Goal: Transaction & Acquisition: Download file/media

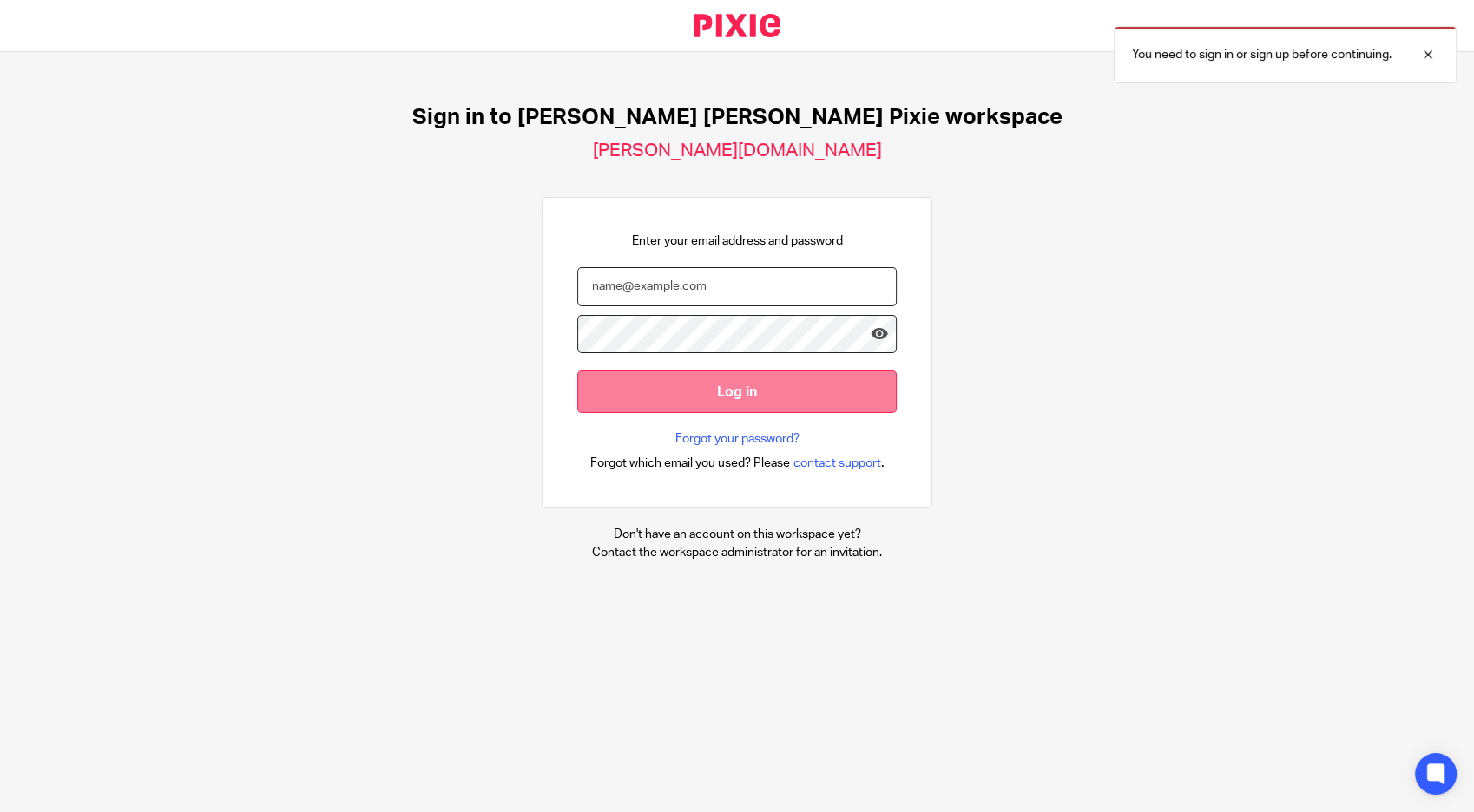
type input "deirdre@comerfordfoley.ie"
click at [707, 392] on input "Log in" at bounding box center [737, 392] width 320 height 43
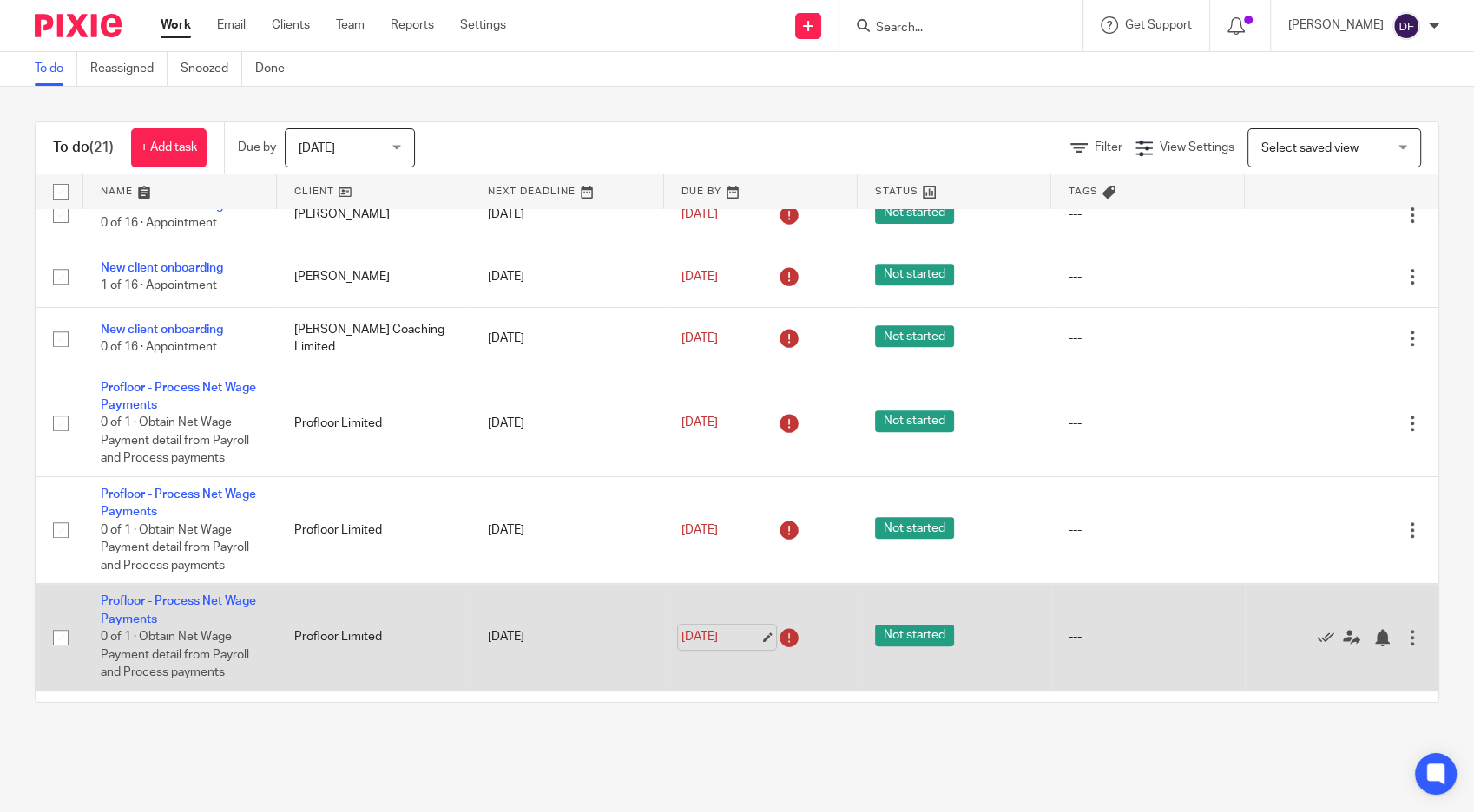
scroll to position [1002, 0]
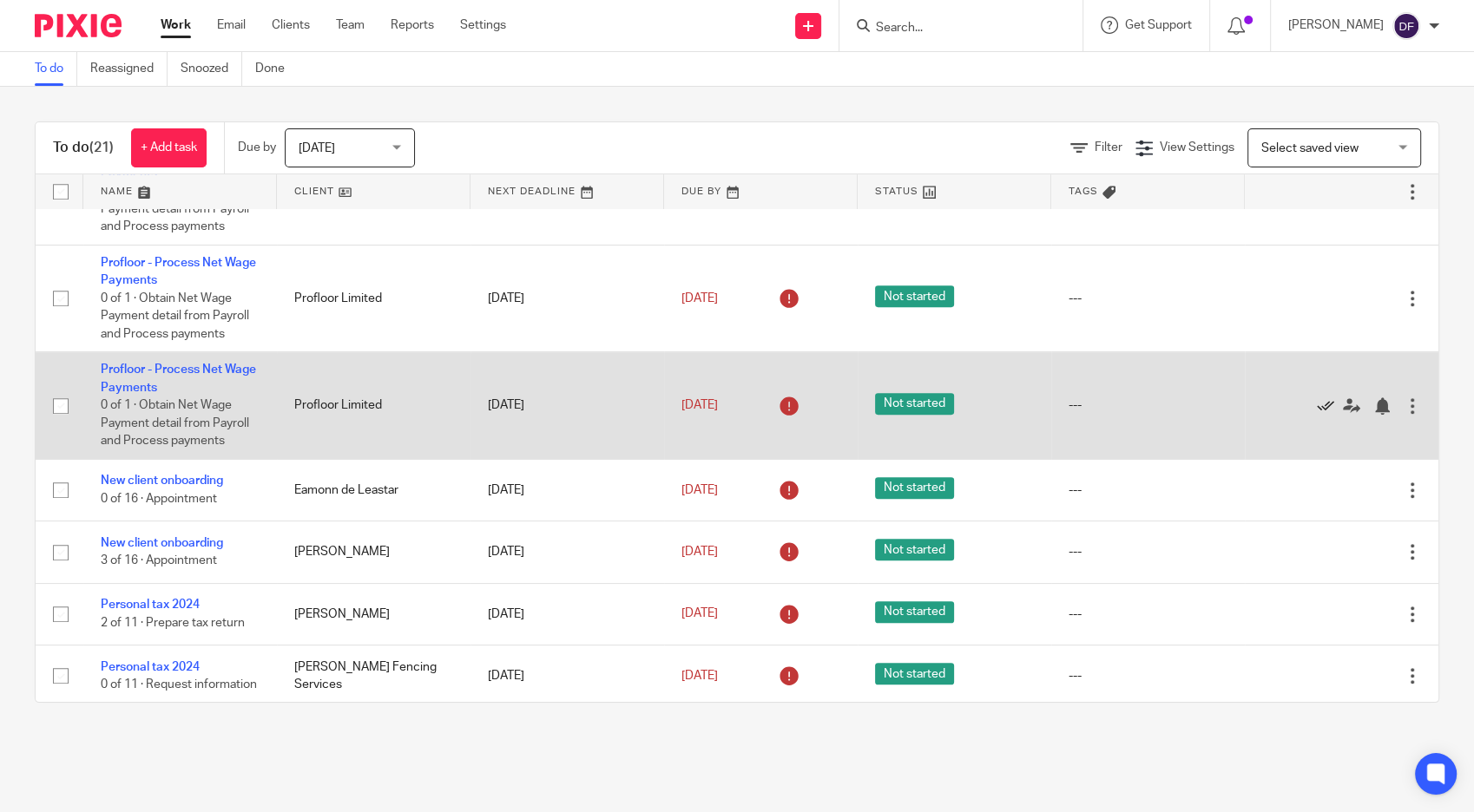
click at [1317, 398] on icon at bounding box center [1326, 406] width 18 height 18
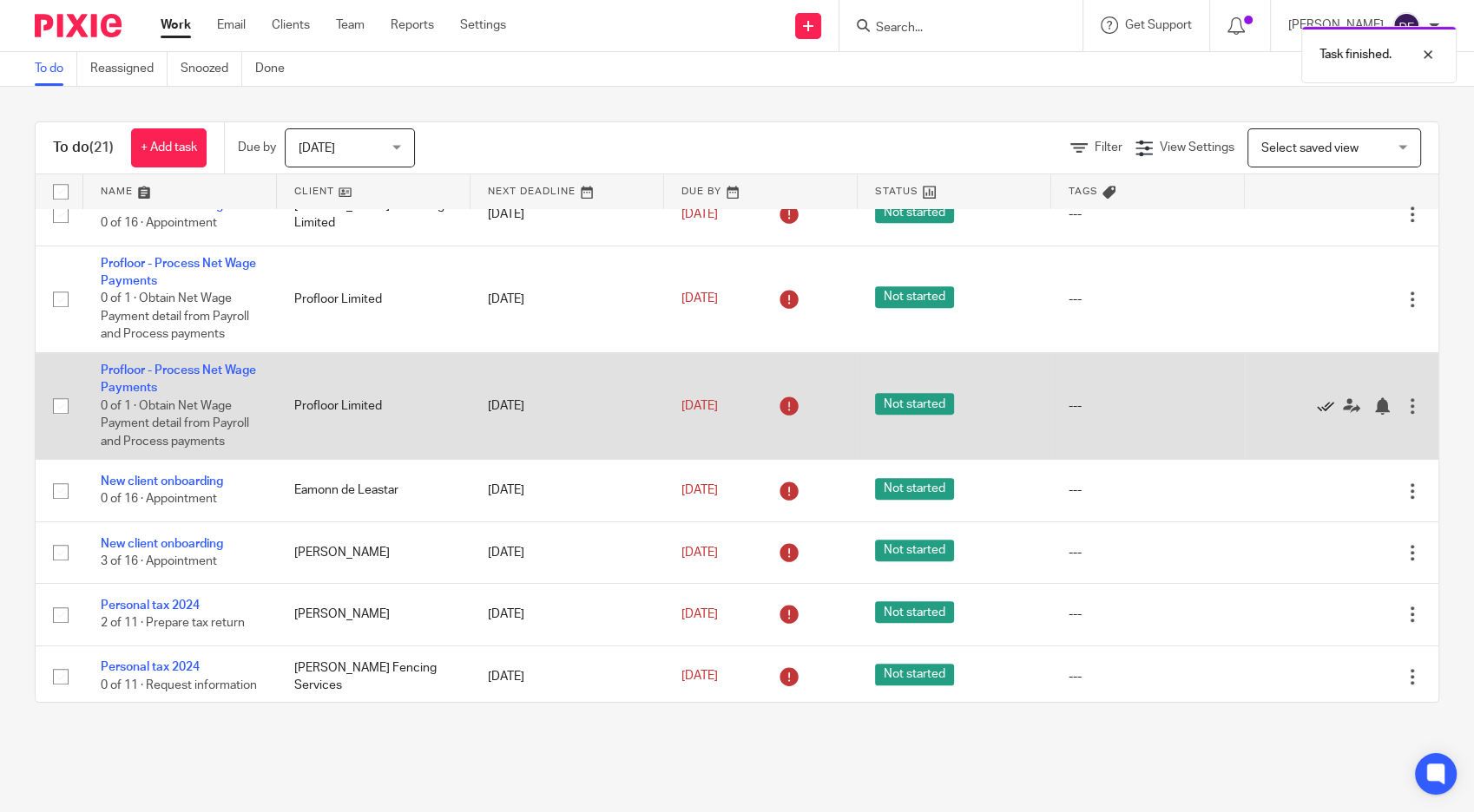
click at [1317, 398] on icon at bounding box center [1326, 406] width 18 height 18
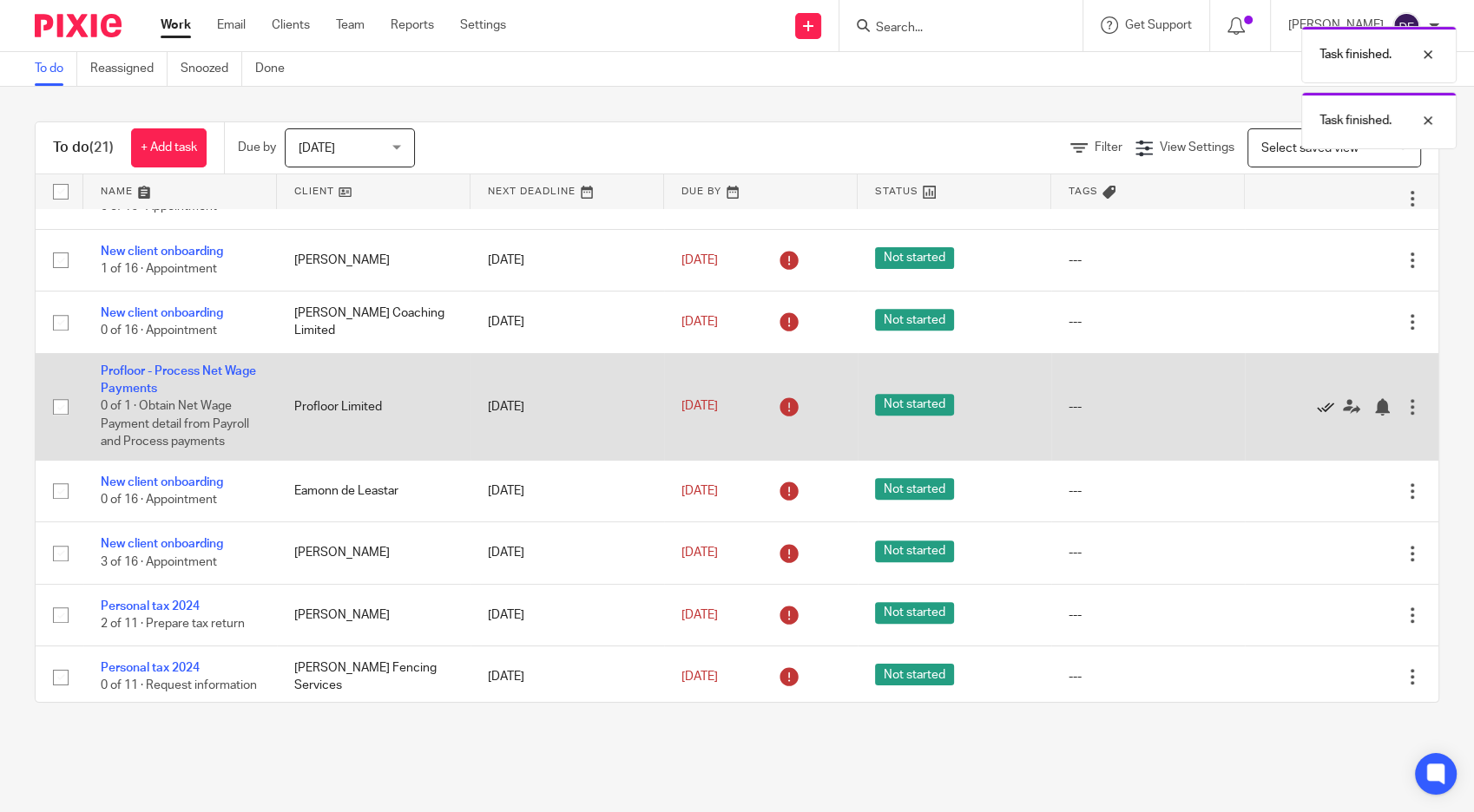
click at [1317, 399] on icon at bounding box center [1326, 407] width 18 height 18
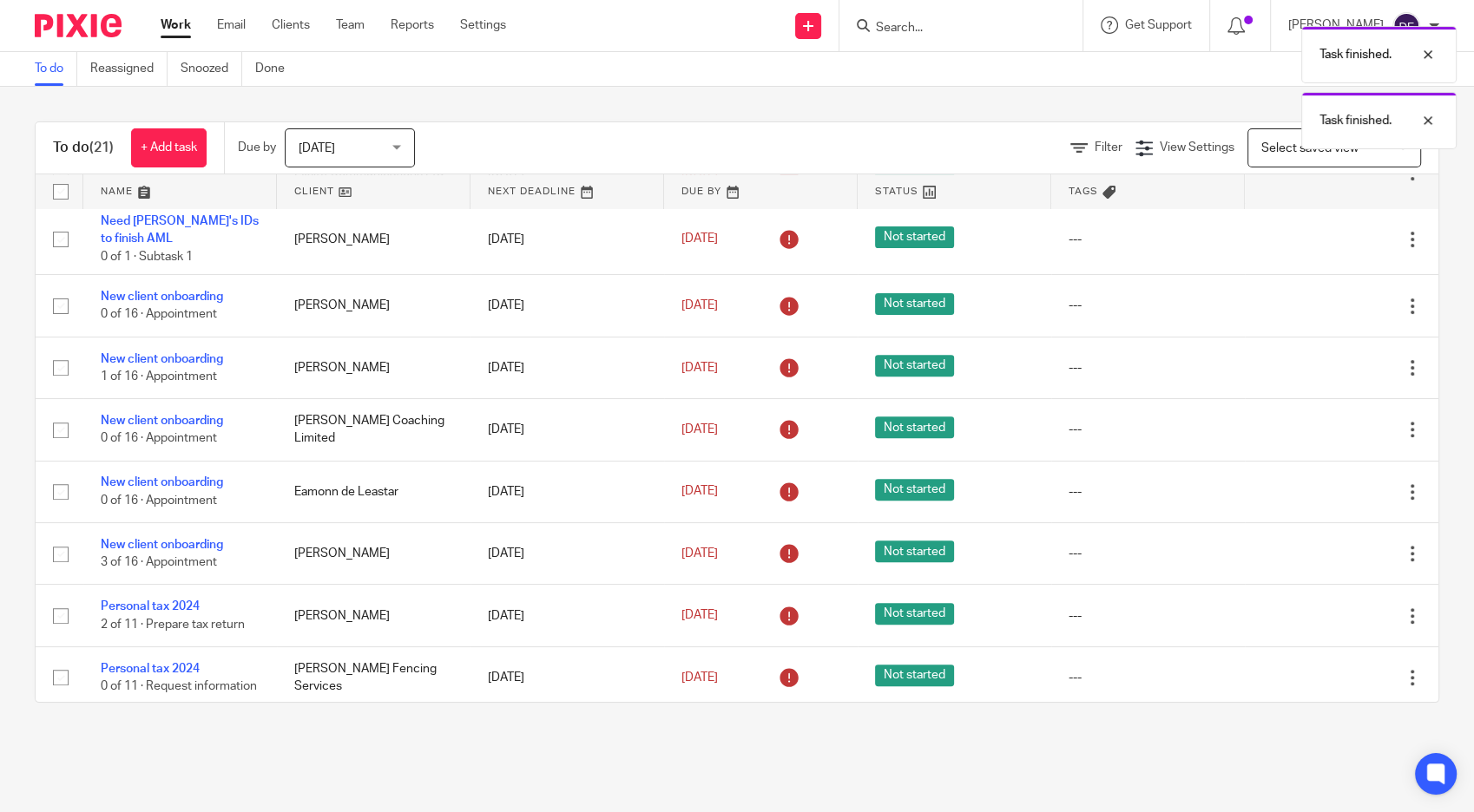
scroll to position [101, 0]
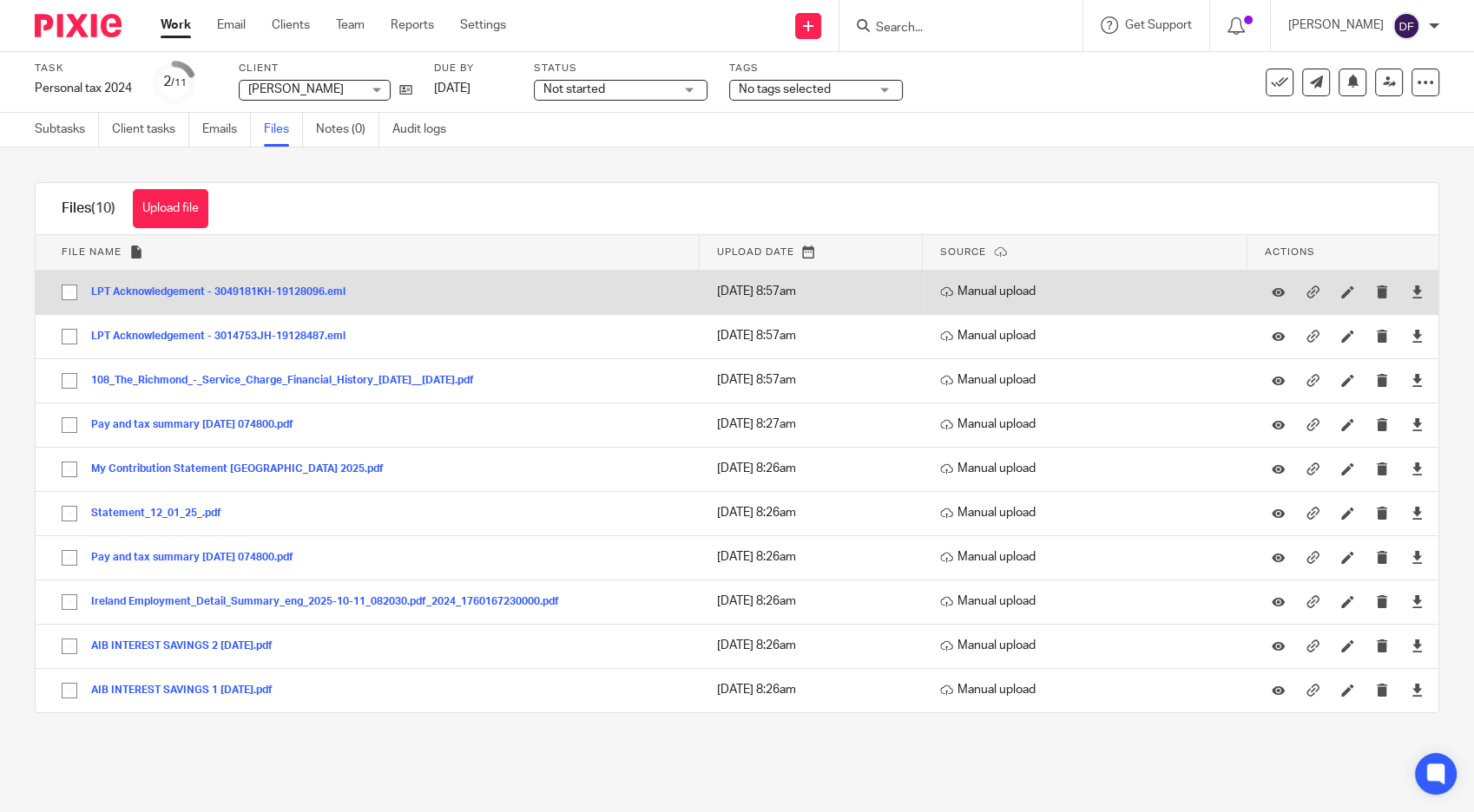
click at [64, 291] on input "checkbox" at bounding box center [69, 293] width 33 height 33
checkbox input "true"
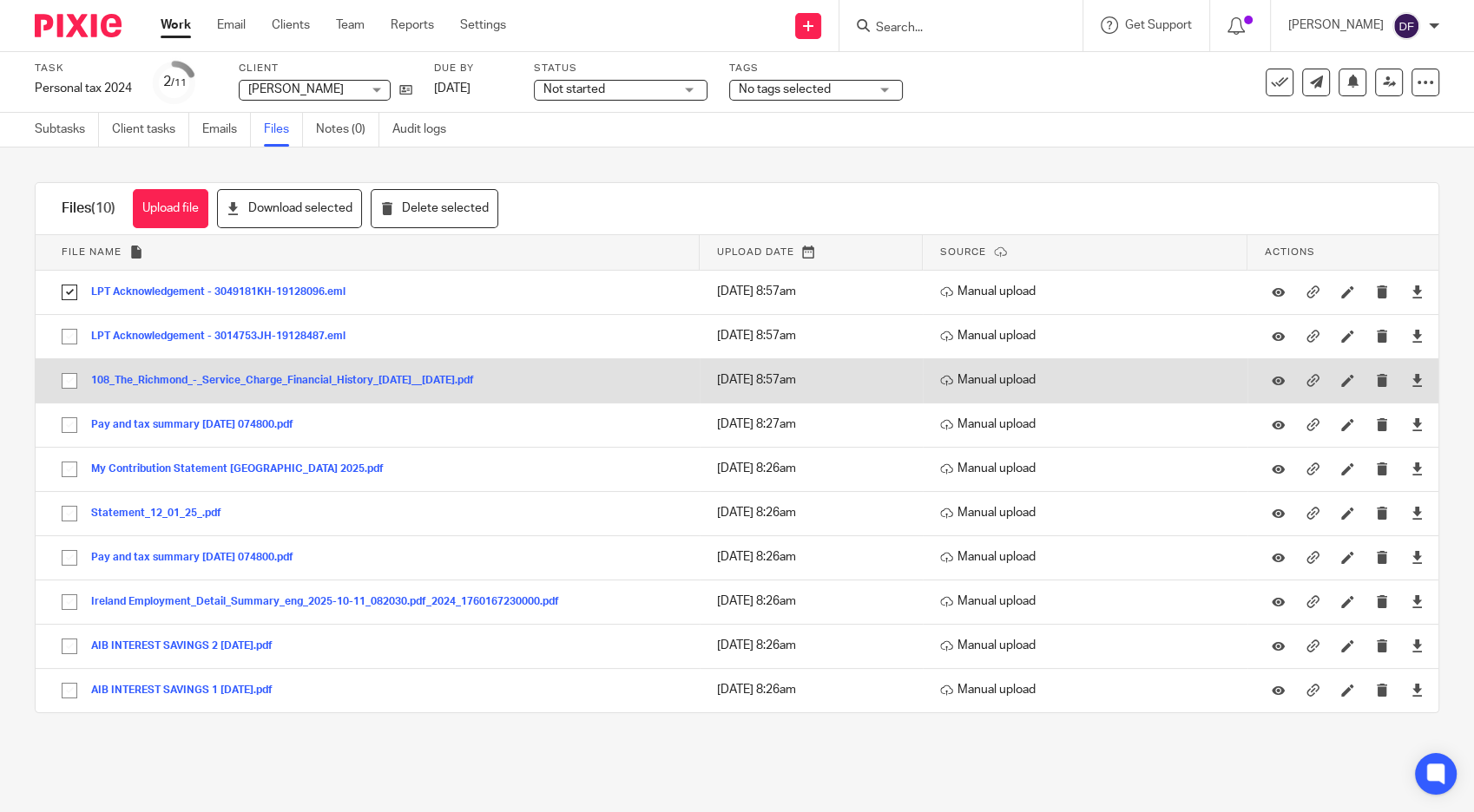
click at [81, 336] on input "checkbox" at bounding box center [69, 337] width 33 height 33
click at [73, 336] on input "checkbox" at bounding box center [69, 337] width 33 height 33
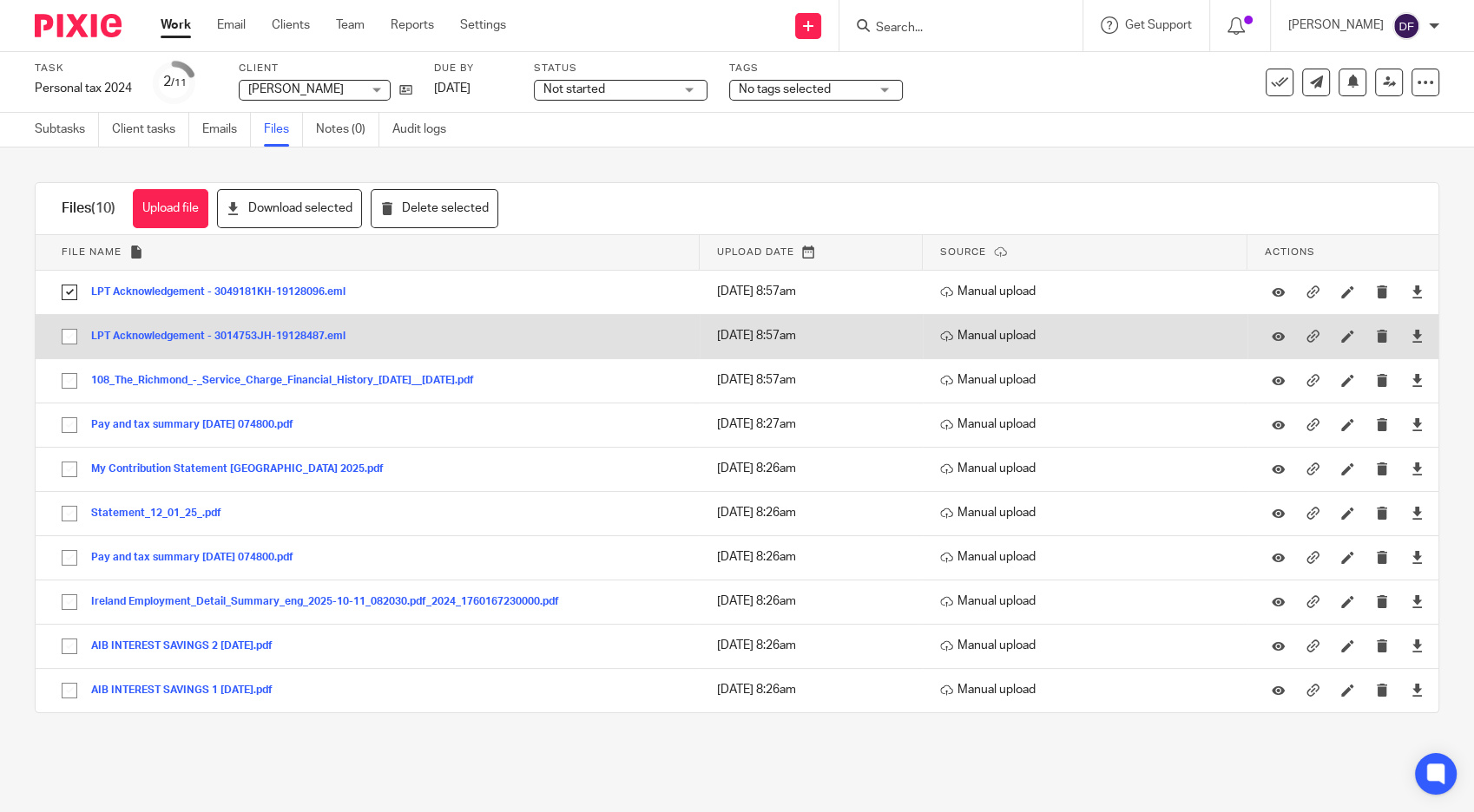
click at [67, 337] on input "checkbox" at bounding box center [69, 337] width 33 height 33
checkbox input "true"
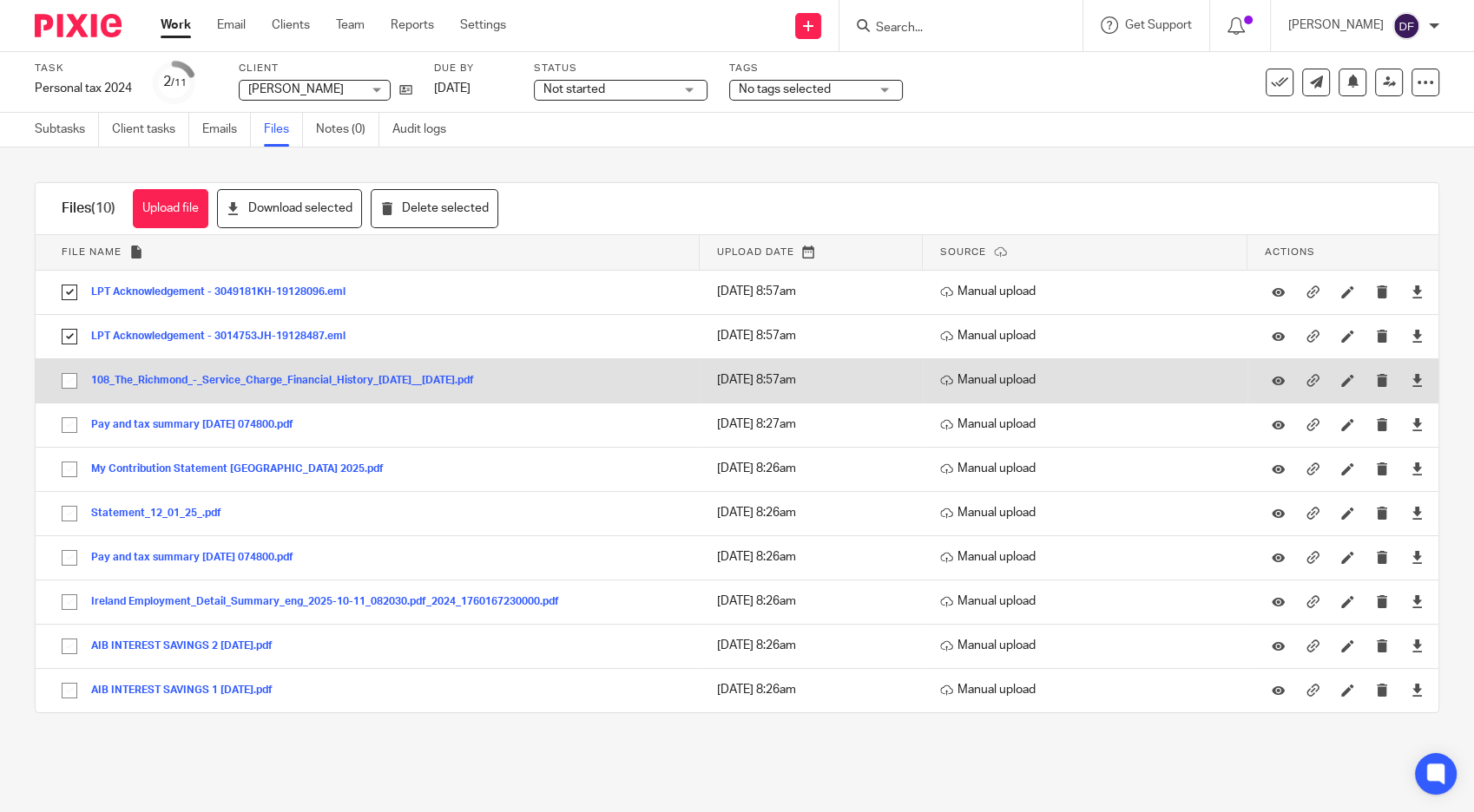
click at [61, 374] on input "checkbox" at bounding box center [69, 381] width 33 height 33
checkbox input "true"
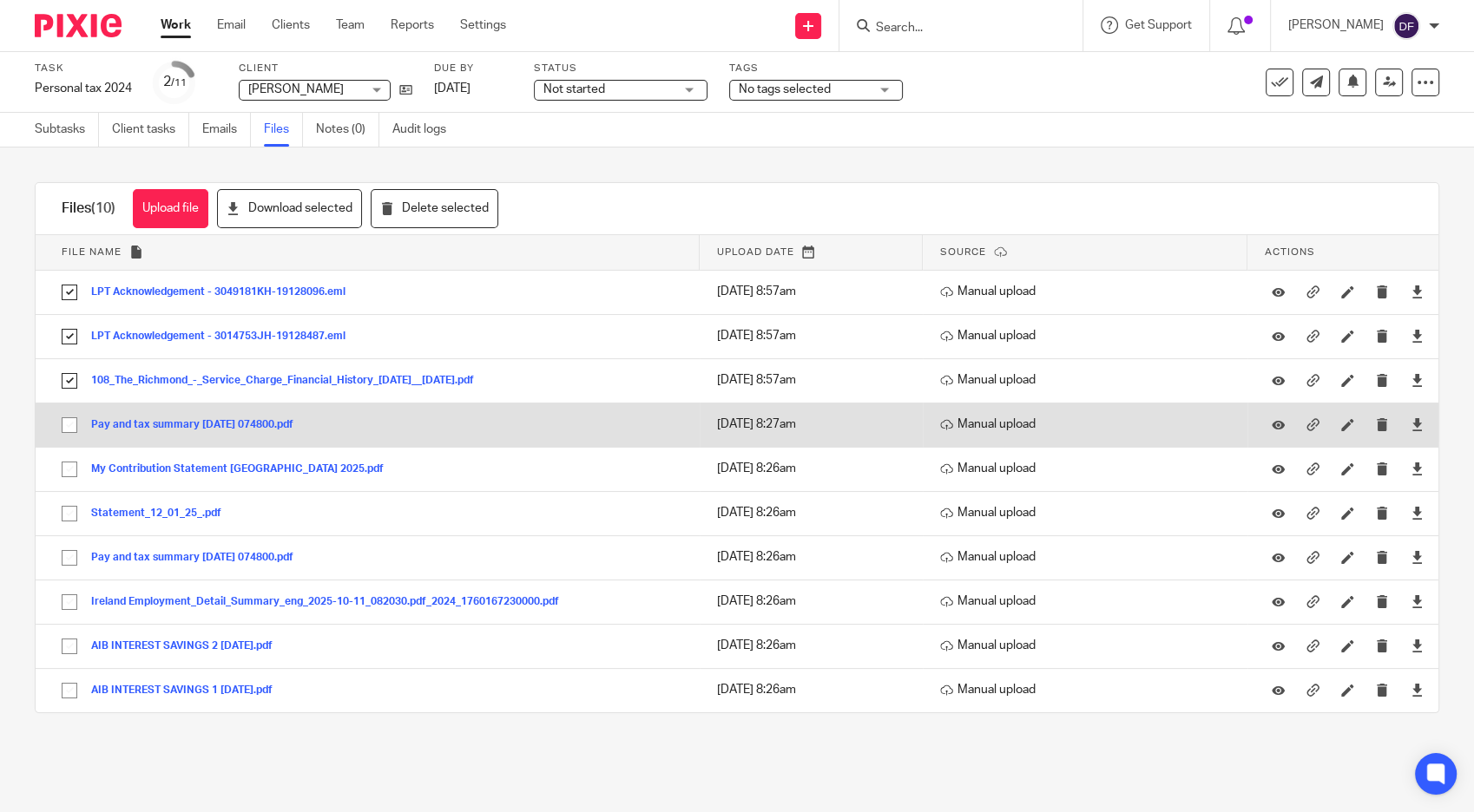
click at [68, 427] on input "checkbox" at bounding box center [69, 426] width 33 height 33
checkbox input "true"
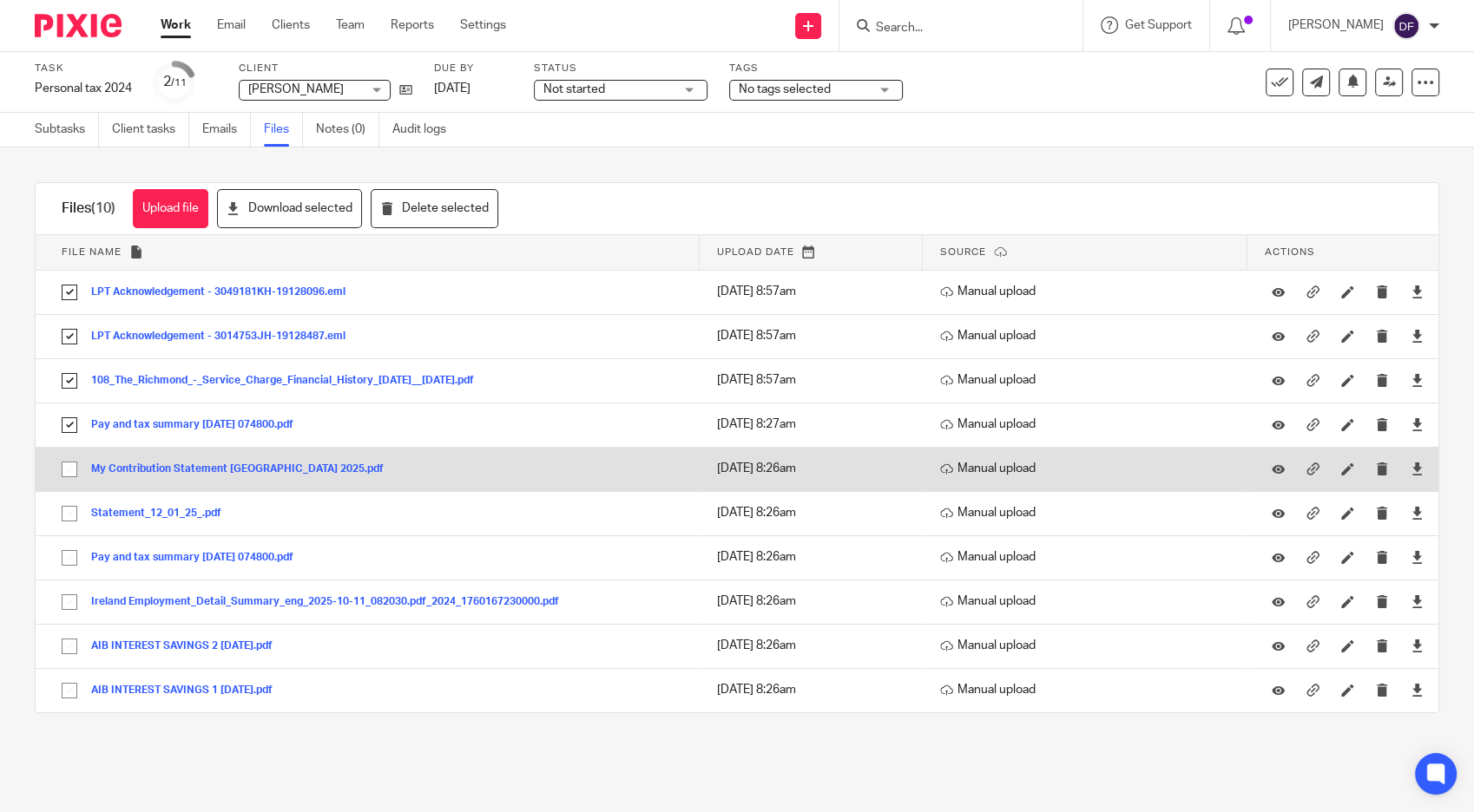
click at [66, 469] on input "checkbox" at bounding box center [69, 470] width 33 height 33
checkbox input "true"
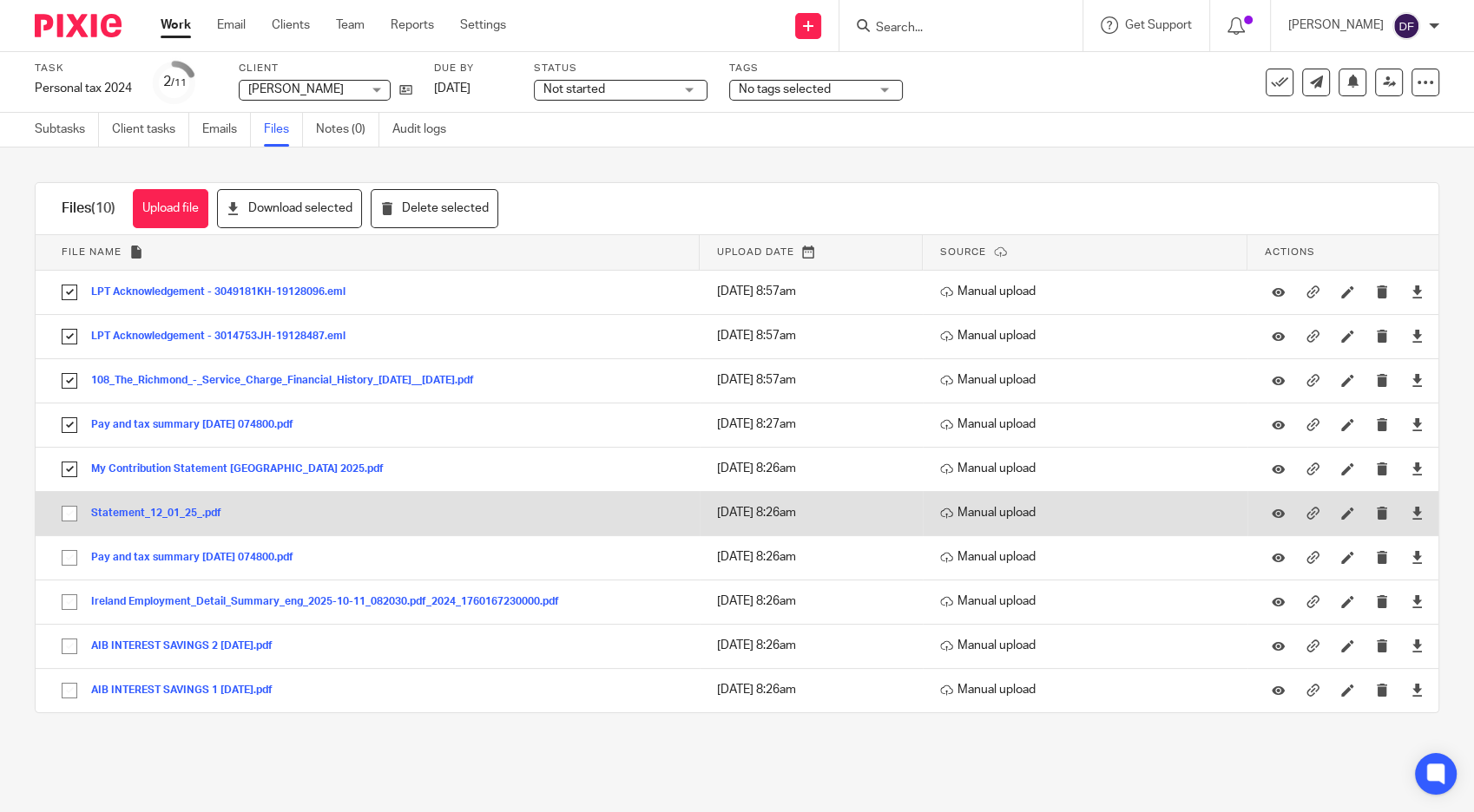
click at [68, 505] on input "checkbox" at bounding box center [69, 514] width 33 height 33
checkbox input "true"
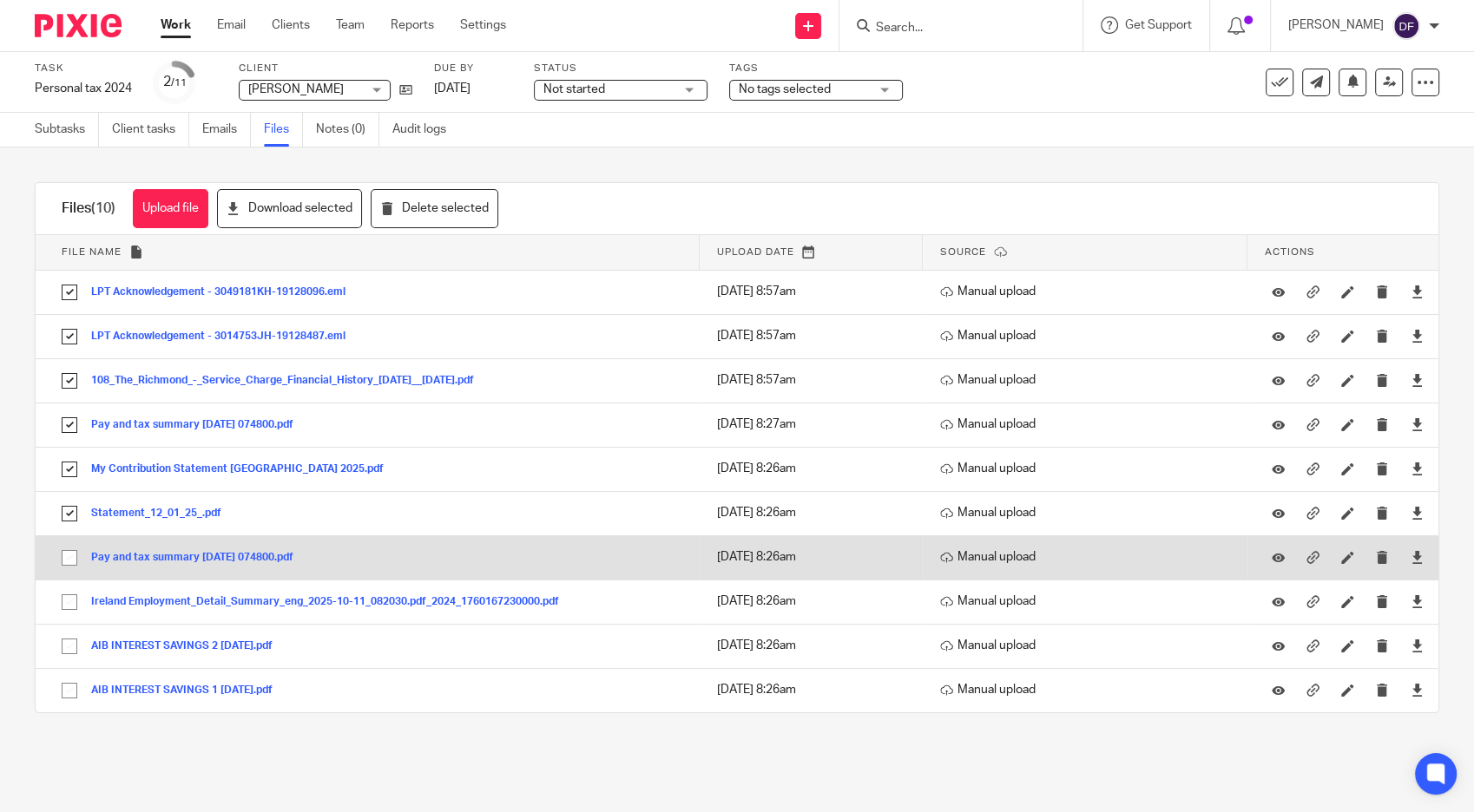
click at [70, 555] on input "checkbox" at bounding box center [69, 558] width 33 height 33
checkbox input "true"
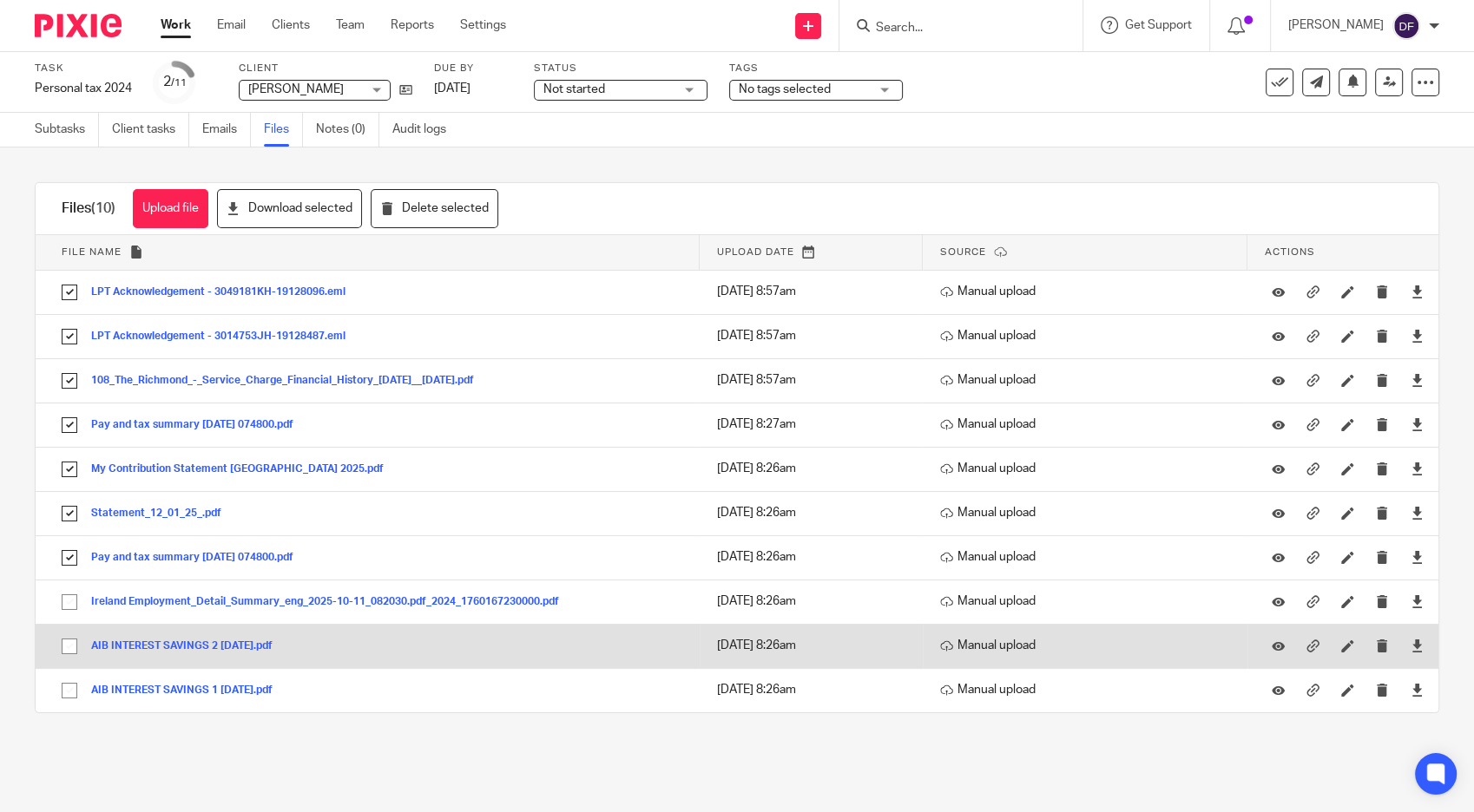
drag, startPoint x: 74, startPoint y: 601, endPoint x: 71, endPoint y: 646, distance: 45.1
click at [76, 602] on input "checkbox" at bounding box center [69, 603] width 33 height 33
checkbox input "true"
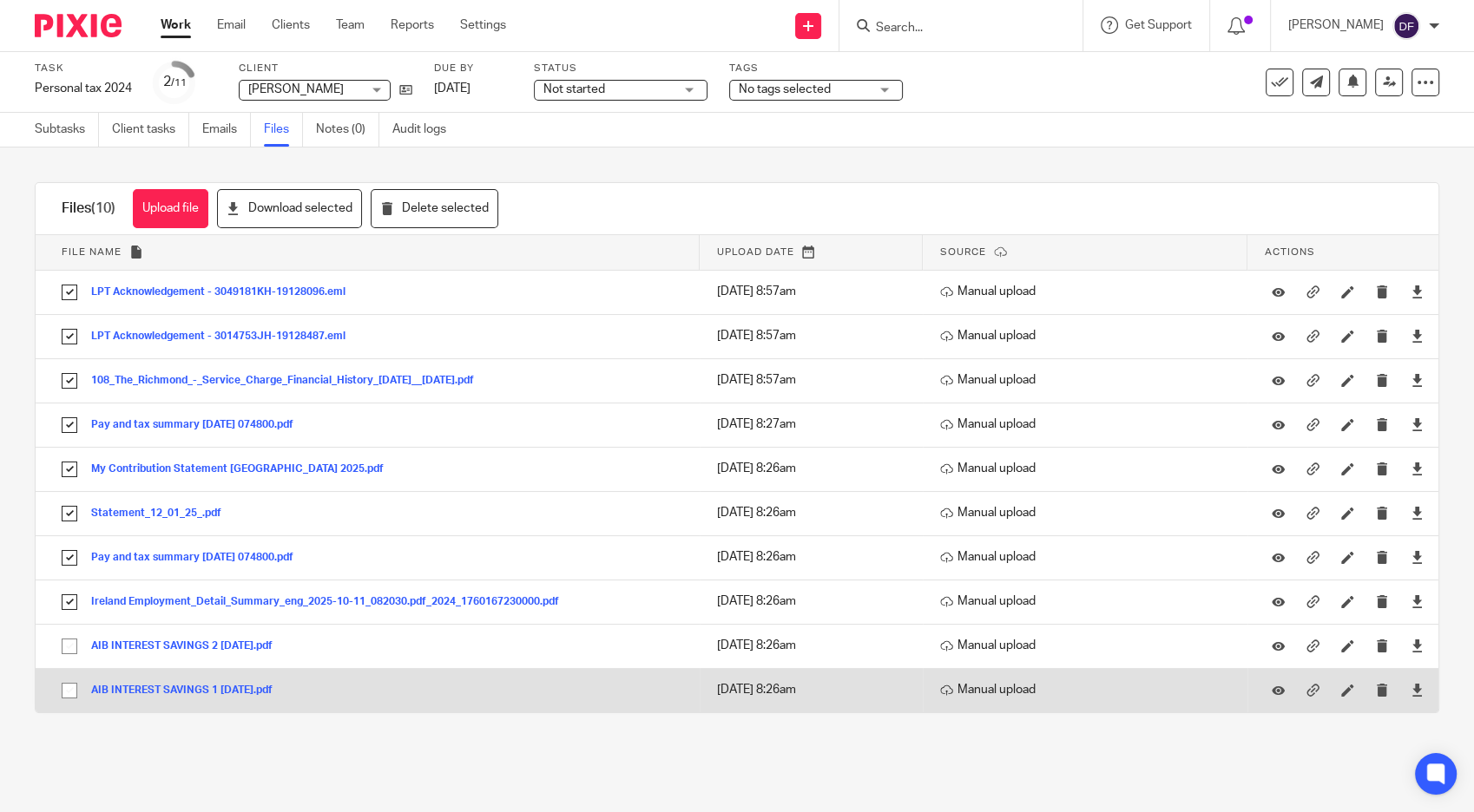
click at [69, 649] on input "checkbox" at bounding box center [69, 646] width 33 height 33
checkbox input "true"
drag, startPoint x: 67, startPoint y: 690, endPoint x: 209, endPoint y: 616, distance: 160.1
click at [67, 689] on input "checkbox" at bounding box center [69, 691] width 33 height 33
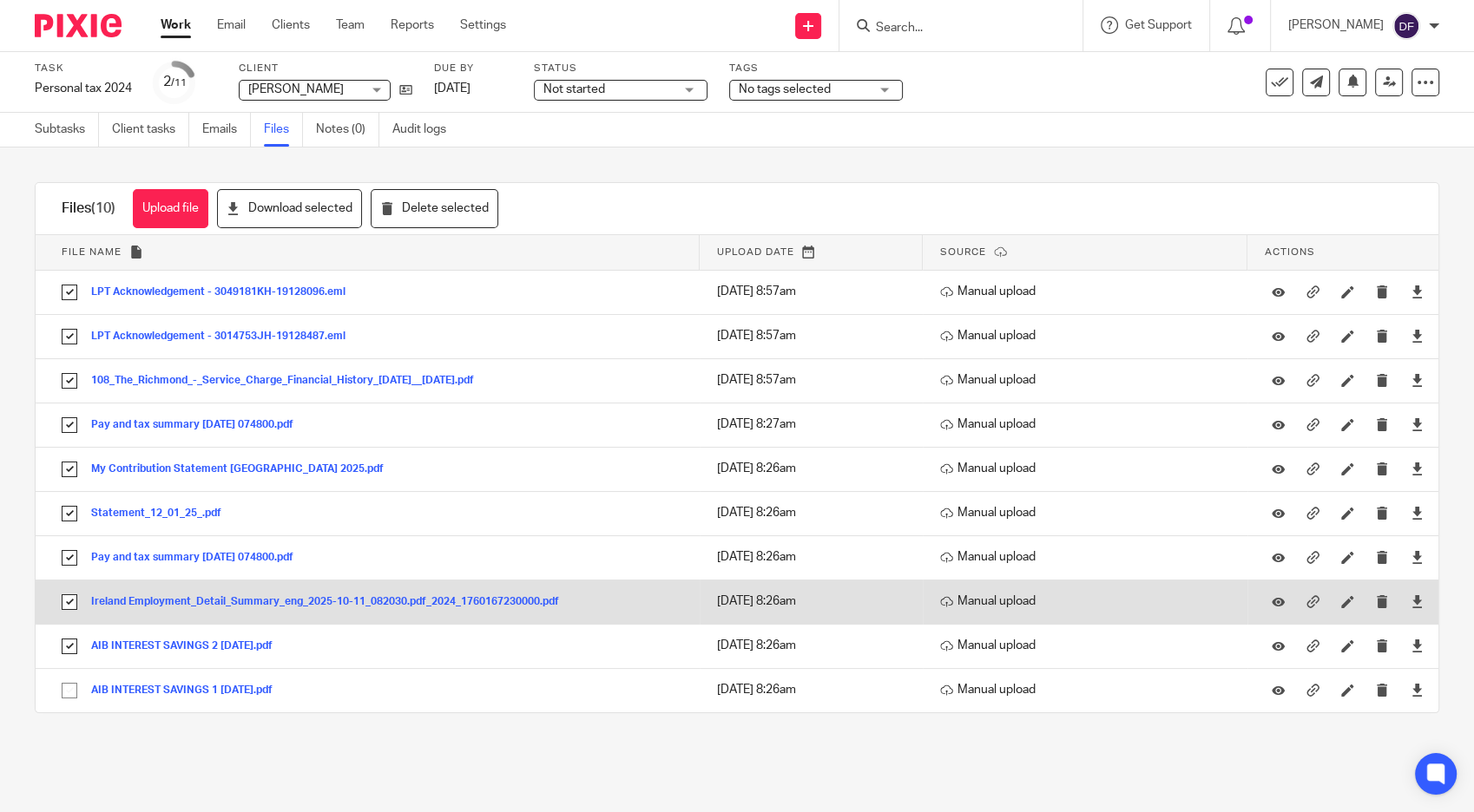
checkbox input "true"
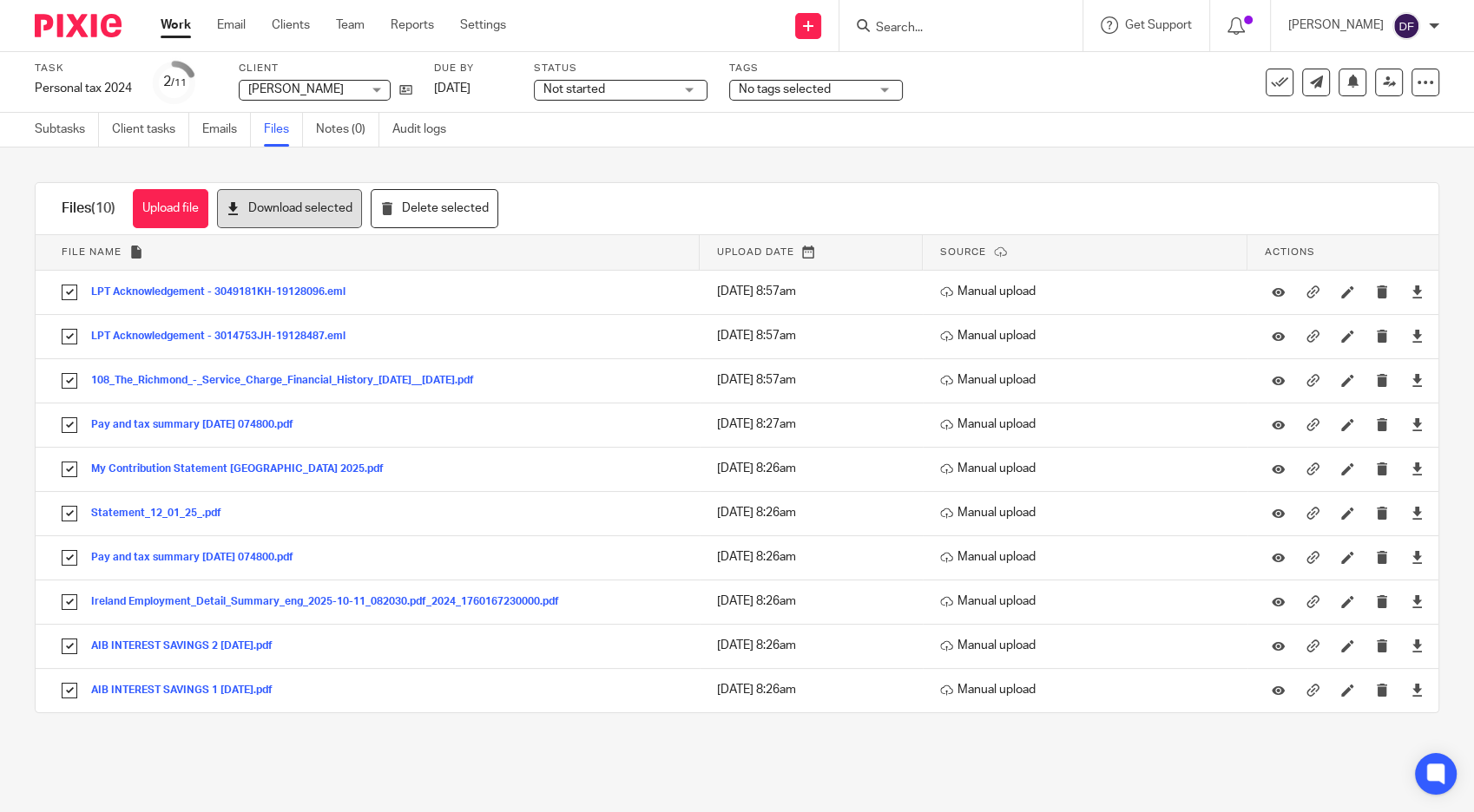
click at [308, 207] on button "Download selected" at bounding box center [289, 208] width 145 height 39
